Goal: Obtain resource: Download file/media

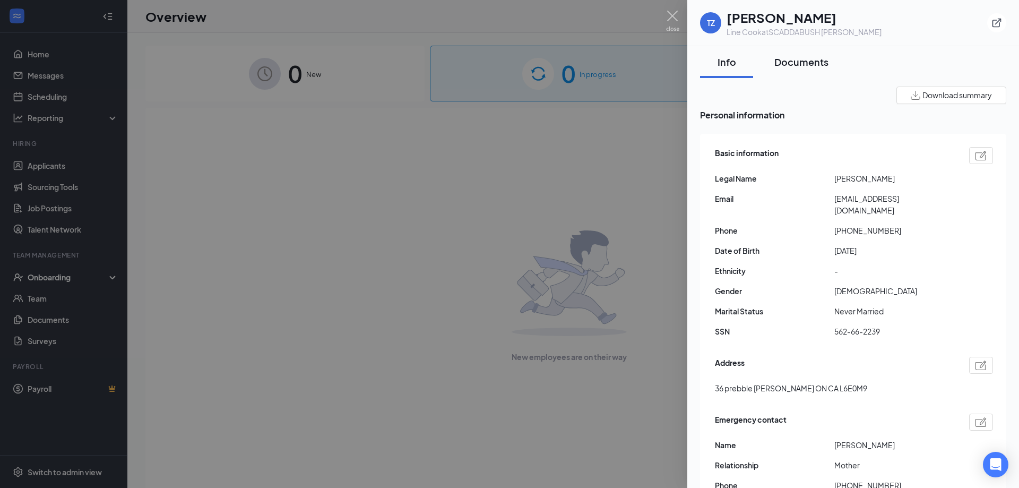
click at [821, 60] on div "Documents" at bounding box center [801, 61] width 54 height 13
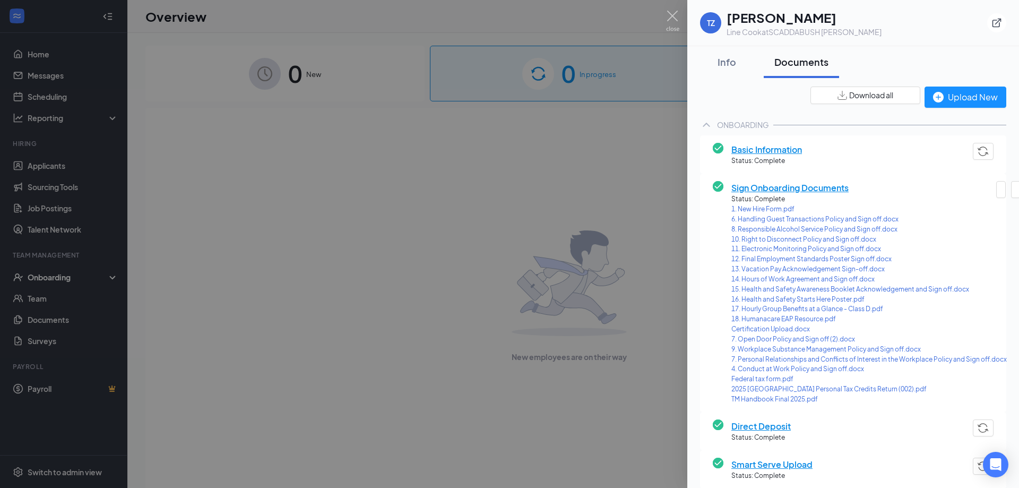
click at [513, 133] on div at bounding box center [509, 244] width 1019 height 488
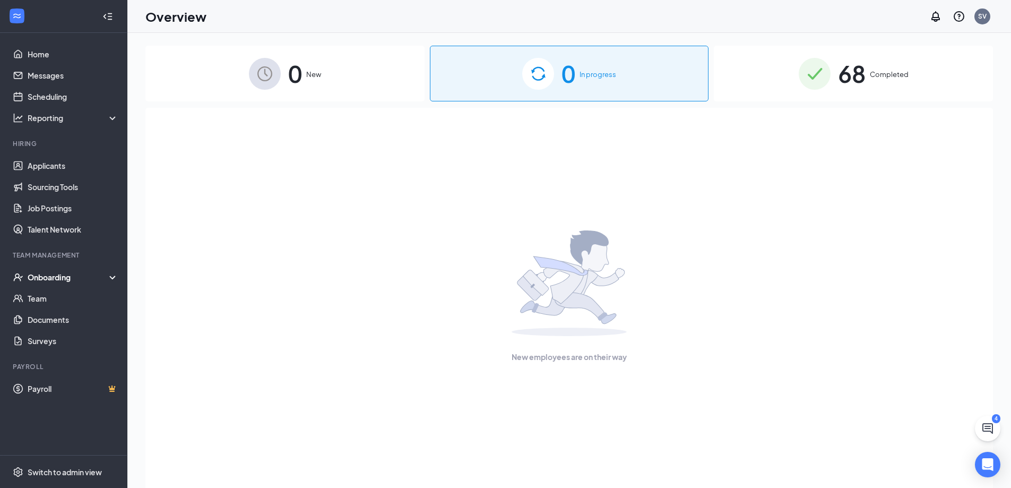
click at [790, 94] on div "68 Completed" at bounding box center [853, 74] width 279 height 56
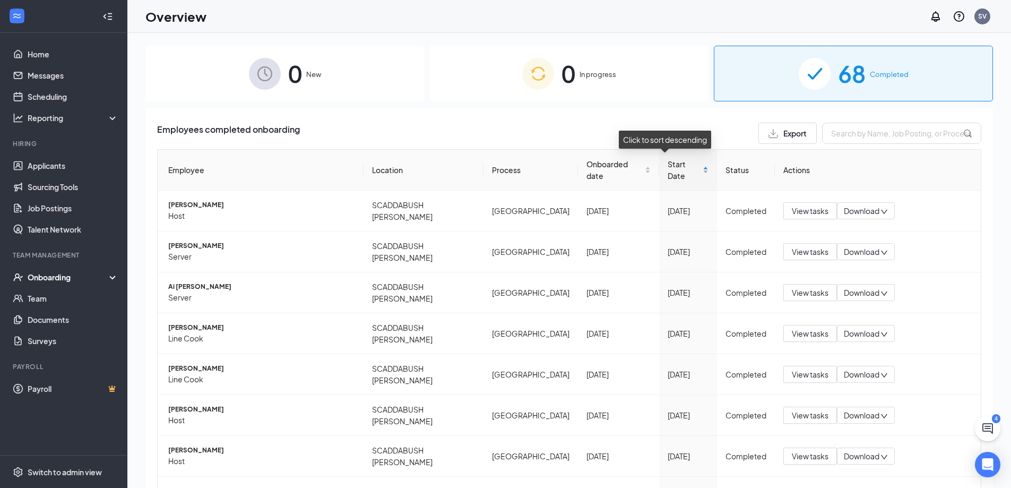
click at [667, 161] on span "Start Date" at bounding box center [683, 169] width 33 height 23
click at [854, 205] on span "Download" at bounding box center [862, 210] width 36 height 11
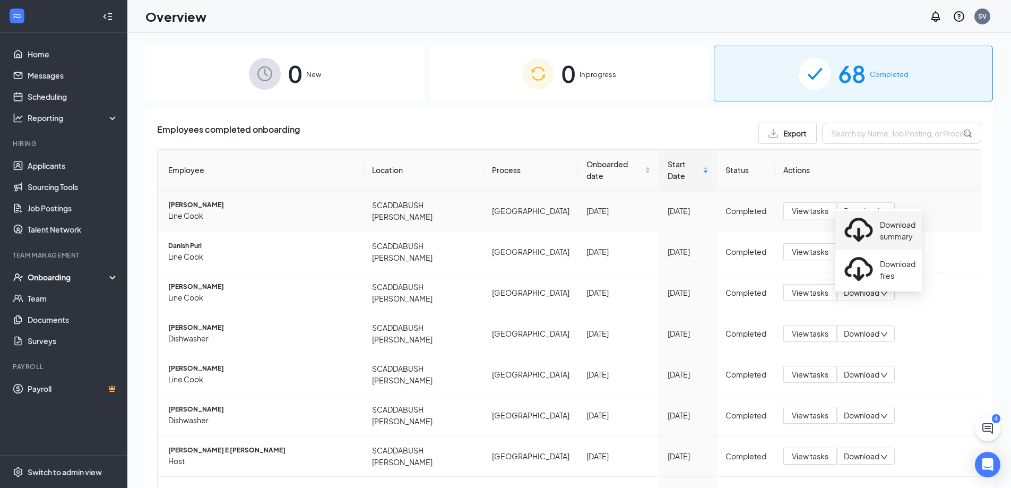
click at [878, 222] on div "Download summary" at bounding box center [879, 230] width 74 height 34
